Goal: Transaction & Acquisition: Obtain resource

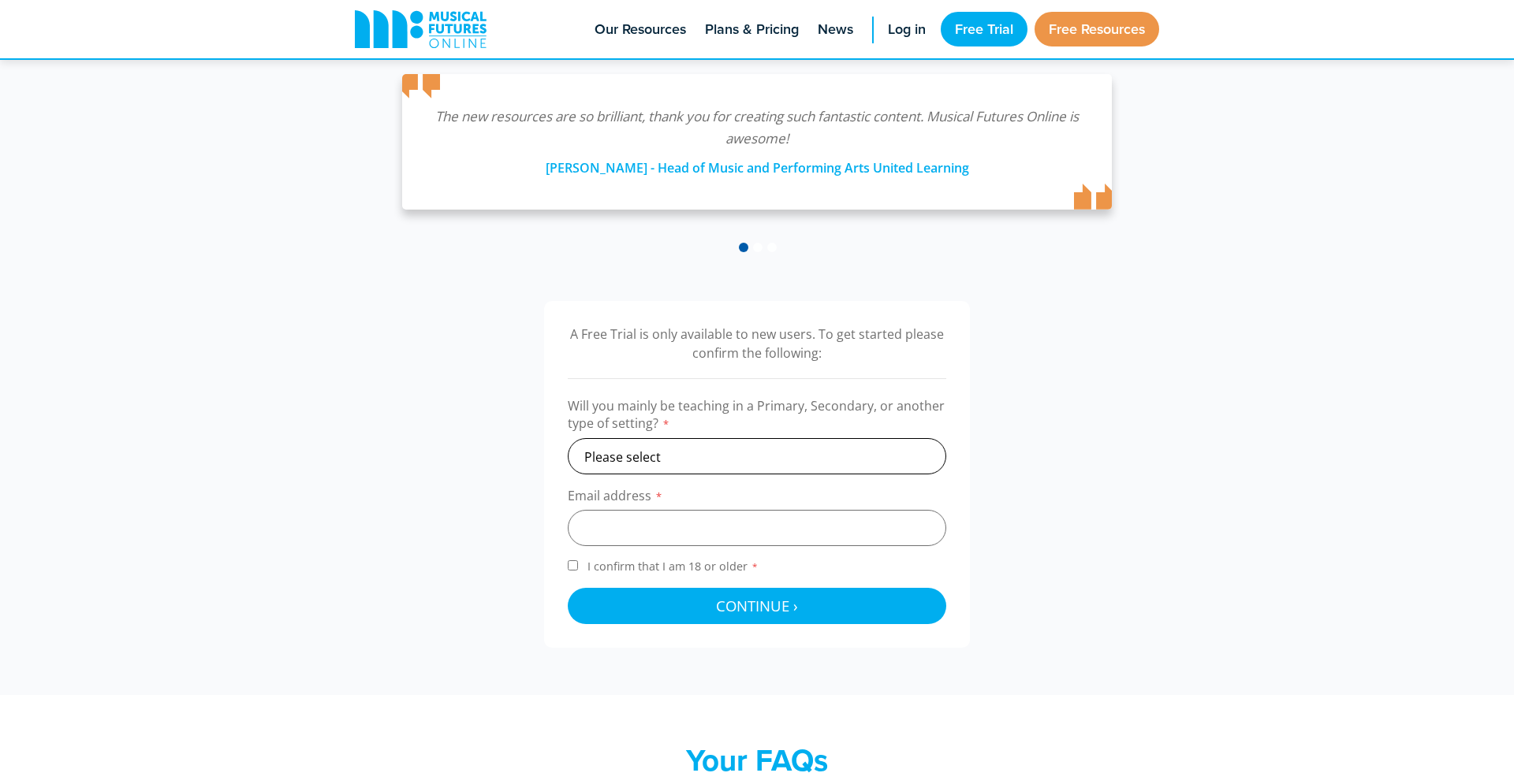
scroll to position [277, 0]
click at [689, 469] on select "Please select Primary Secondary Other" at bounding box center [757, 457] width 378 height 36
select select "primary"
click at [683, 520] on input "email" at bounding box center [757, 528] width 378 height 36
type input "[PERSON_NAME][EMAIL_ADDRESS][DOMAIN_NAME]"
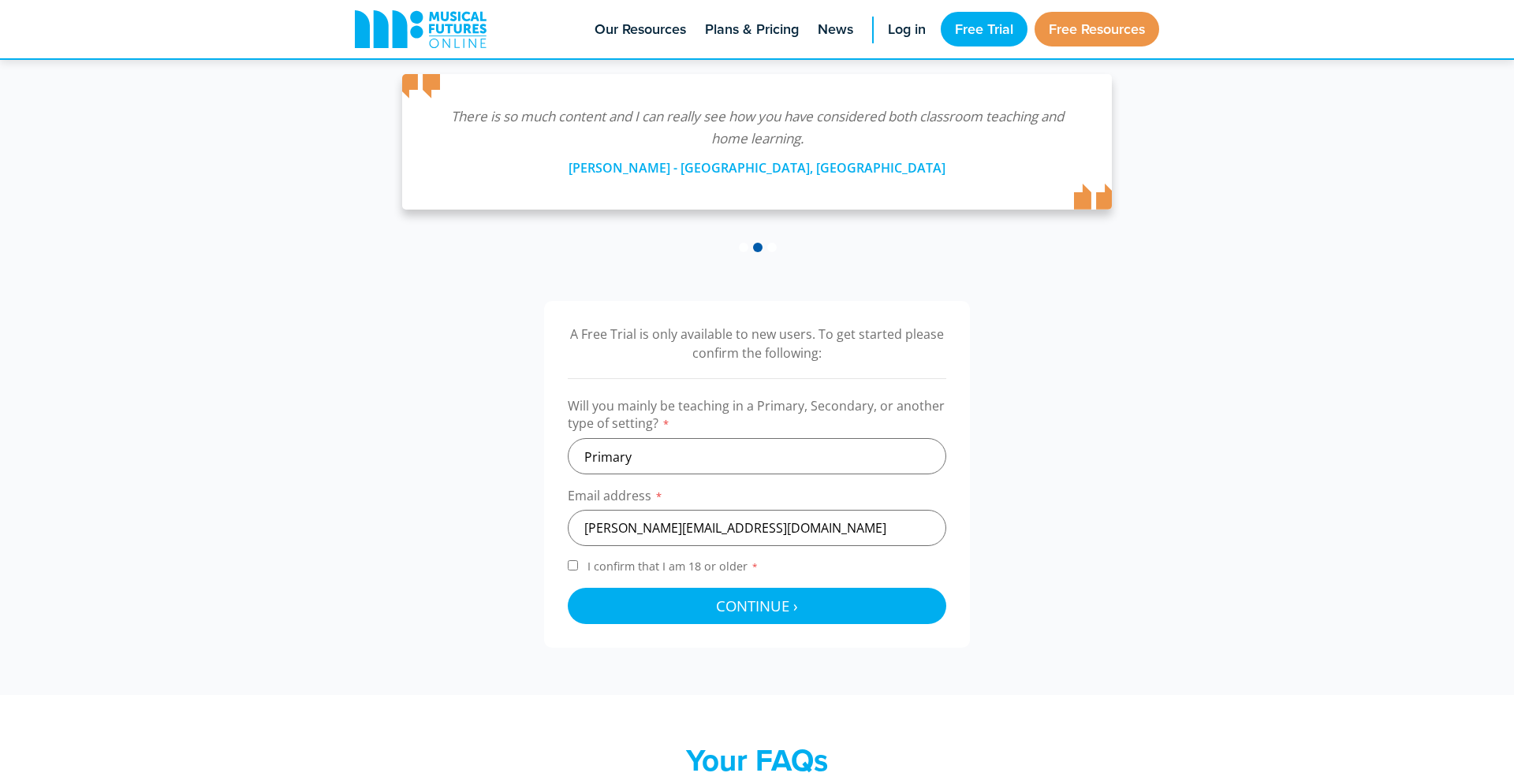
click at [569, 570] on input "I confirm that I am 18 or older *" at bounding box center [573, 565] width 11 height 11
checkbox input "true"
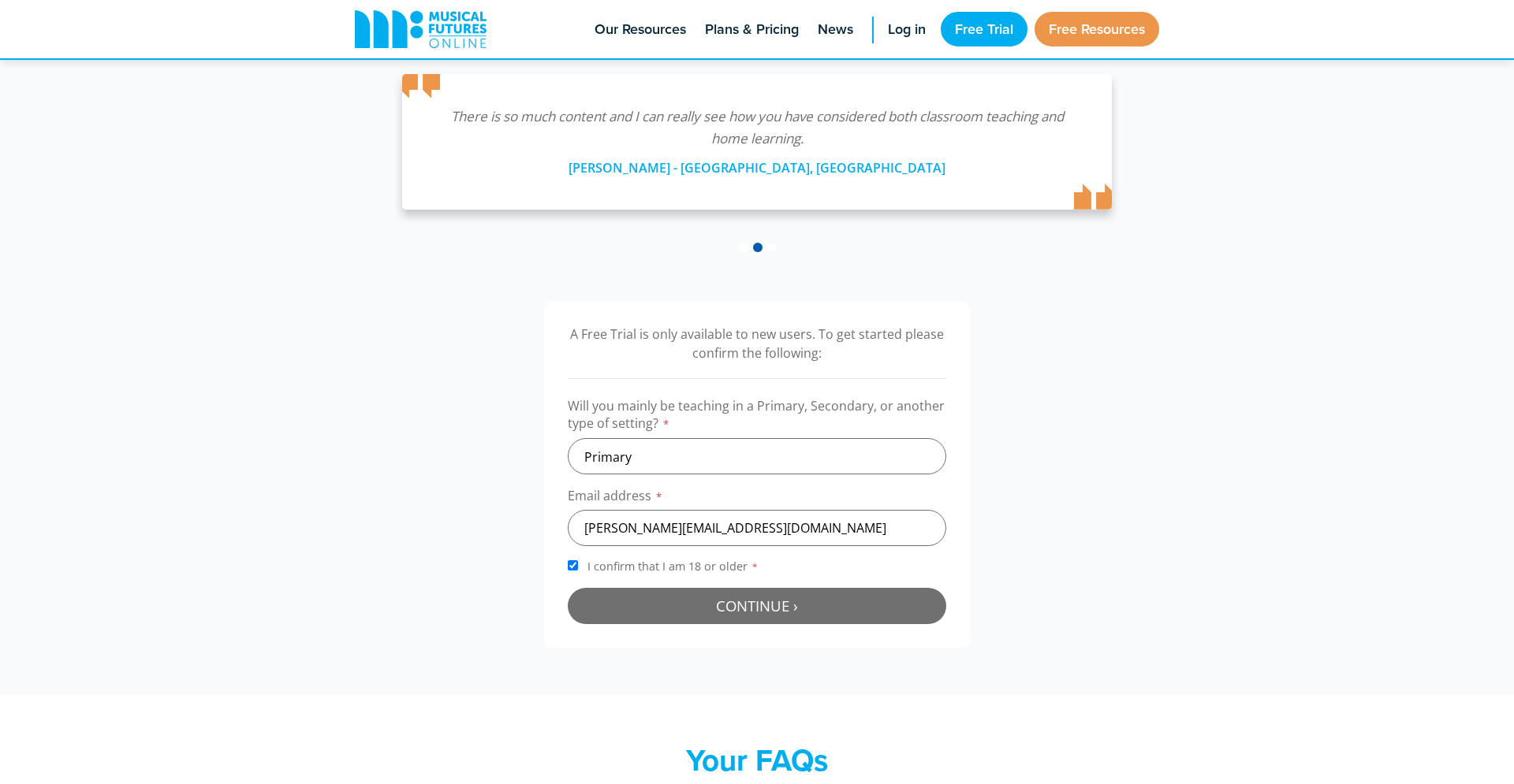
click at [636, 595] on button "Continue › Checking your details..." at bounding box center [757, 606] width 378 height 36
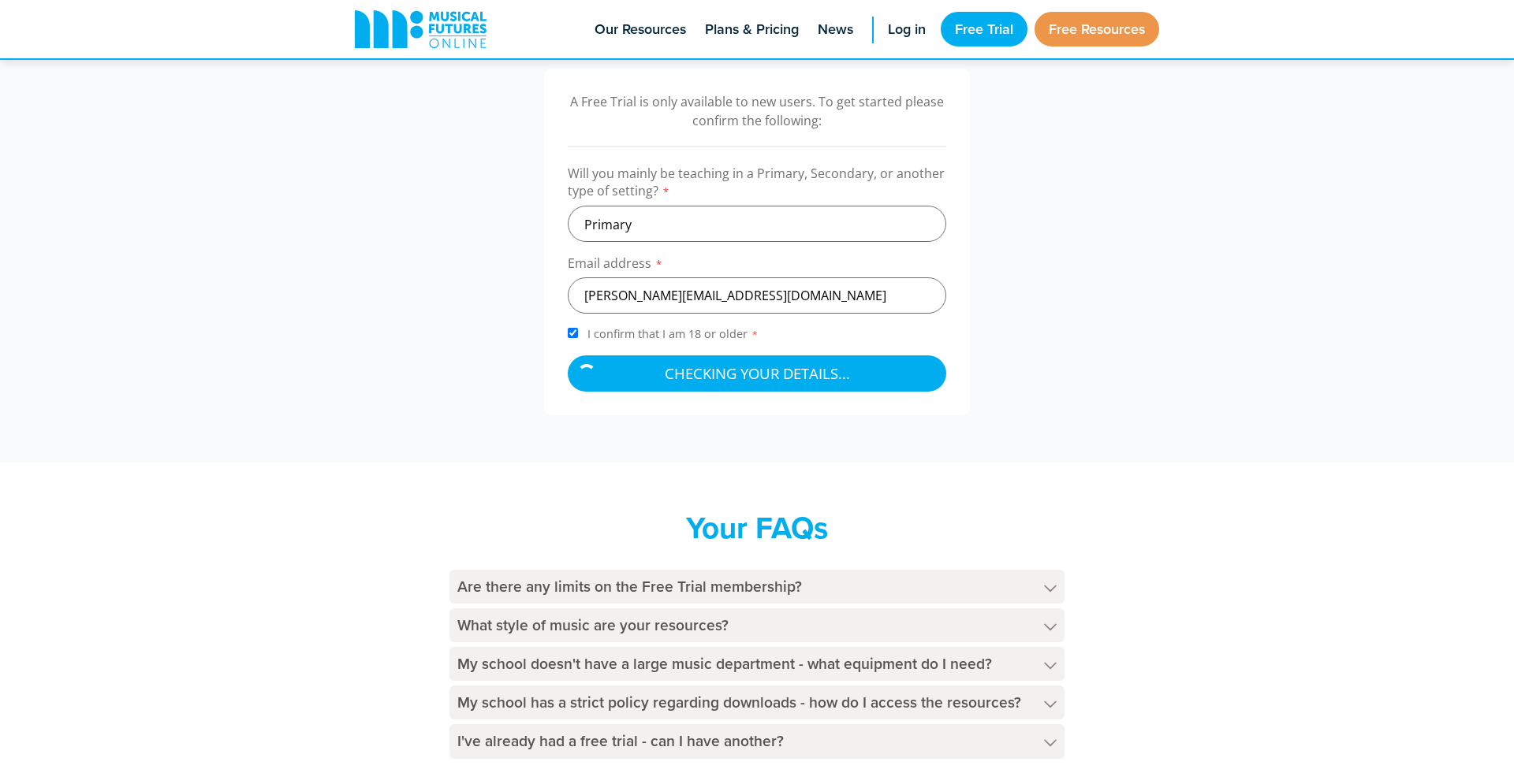
scroll to position [488, 0]
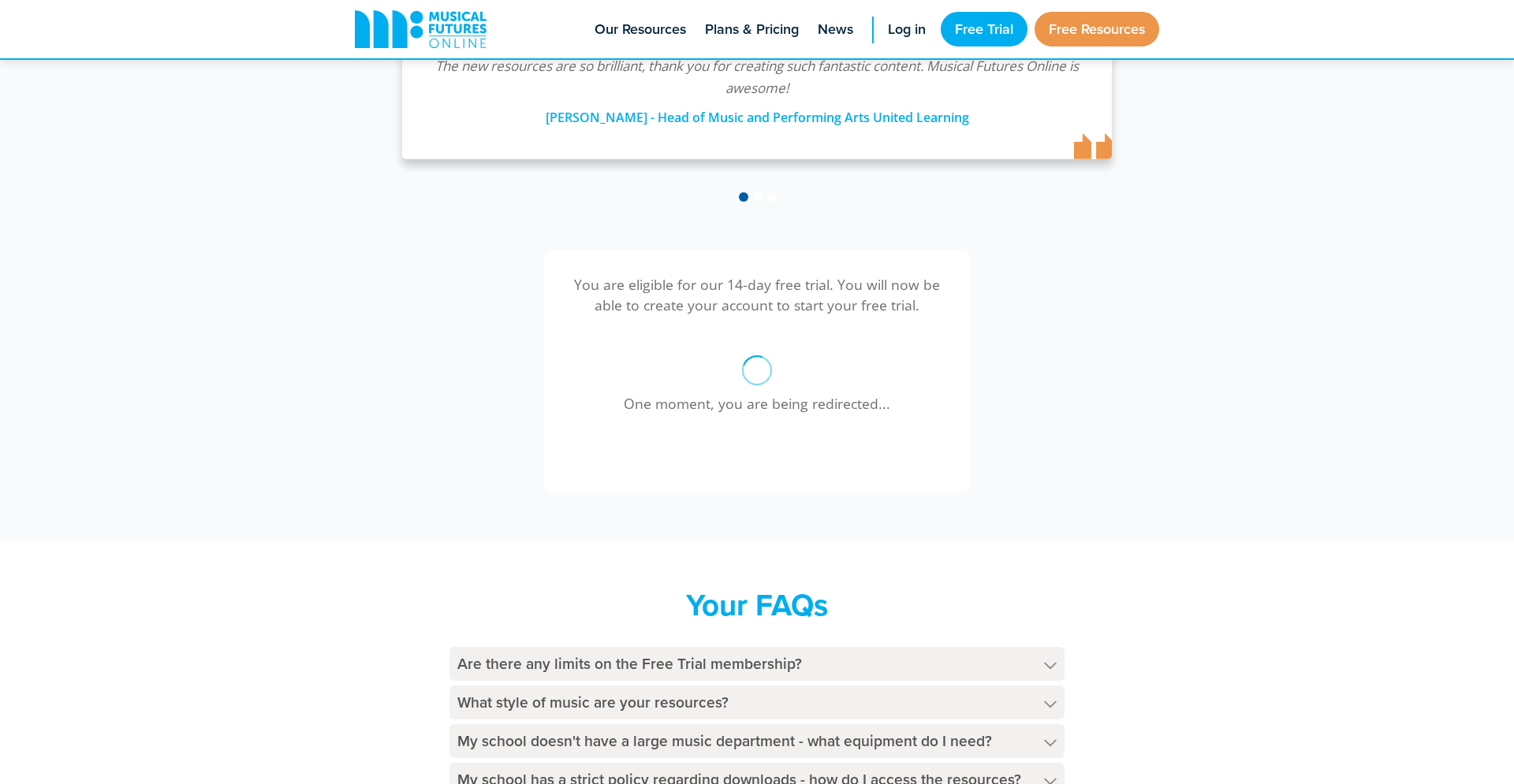
scroll to position [353, 0]
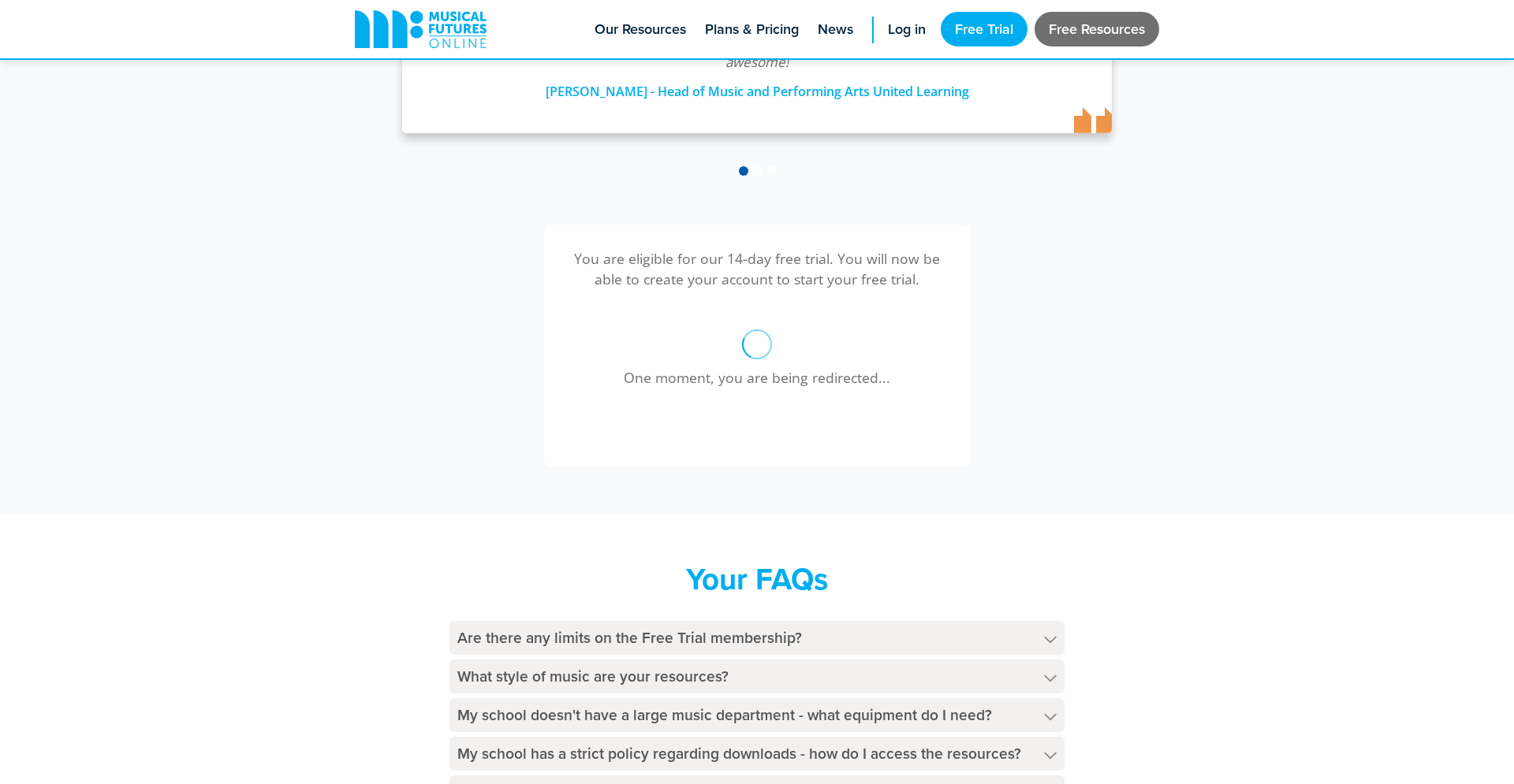
click at [1099, 26] on link "Free Resources" at bounding box center [1096, 29] width 124 height 34
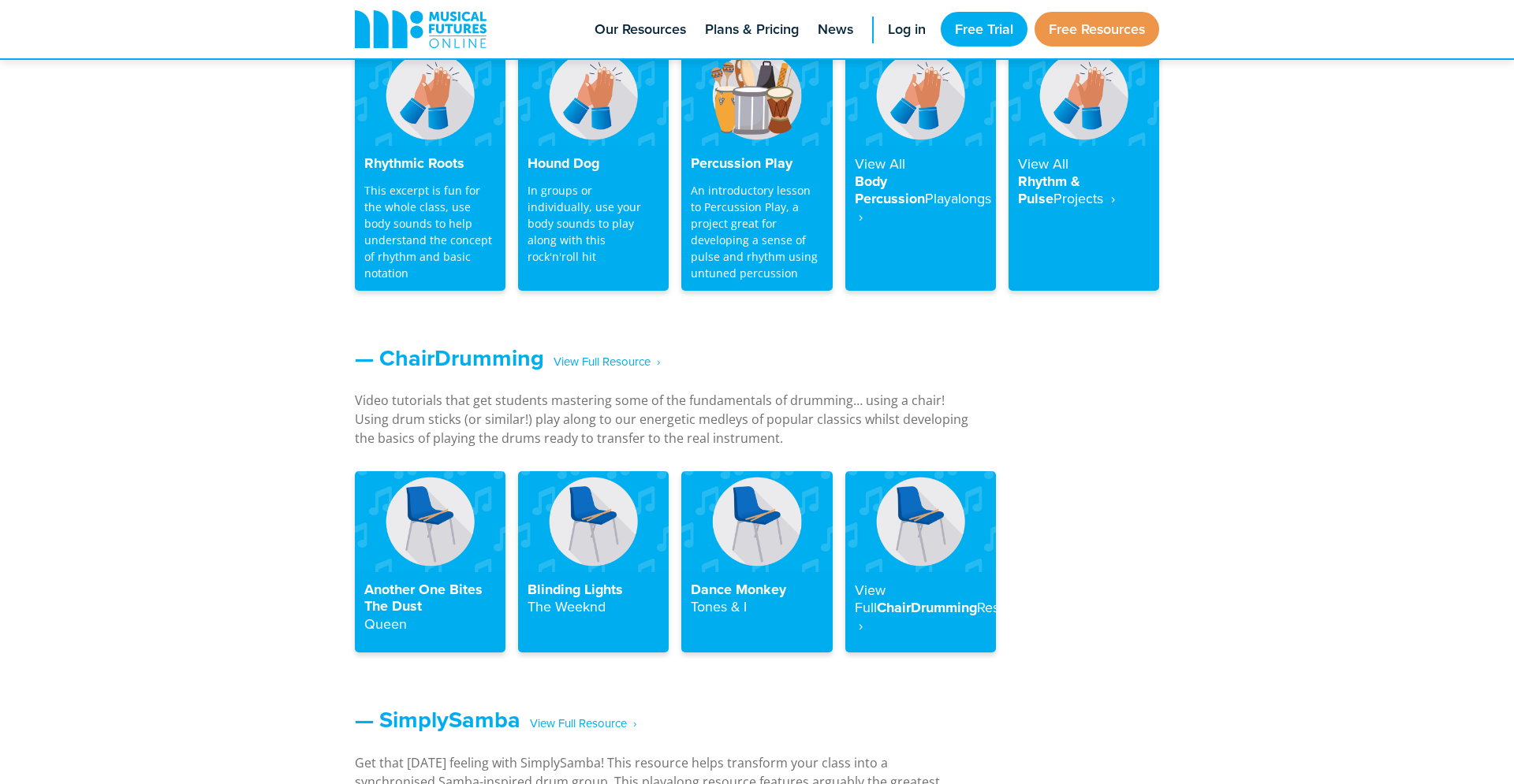
scroll to position [1610, 0]
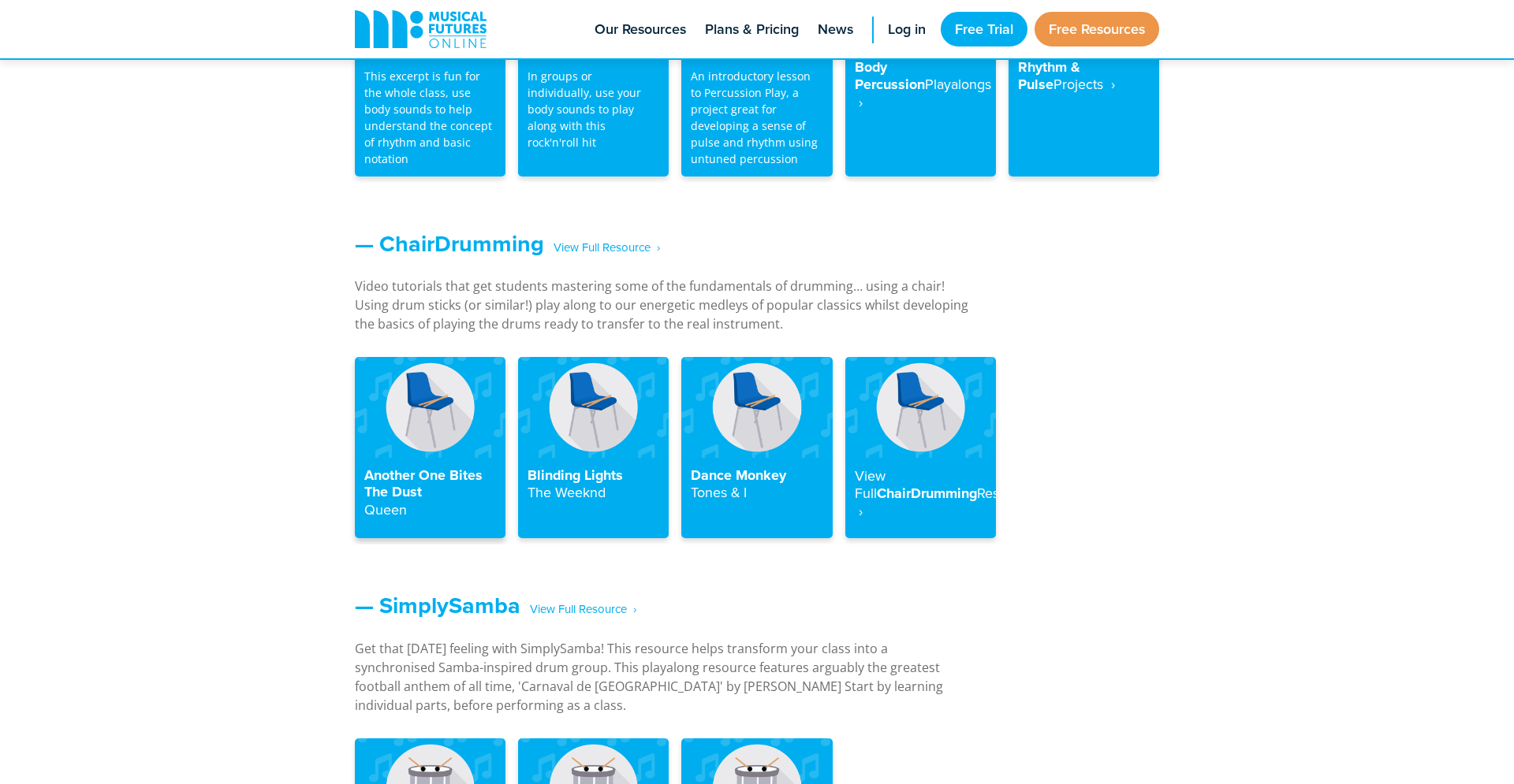
click at [428, 461] on div "Another One Bites The Dust Queen" at bounding box center [430, 498] width 150 height 81
